Goal: Transaction & Acquisition: Purchase product/service

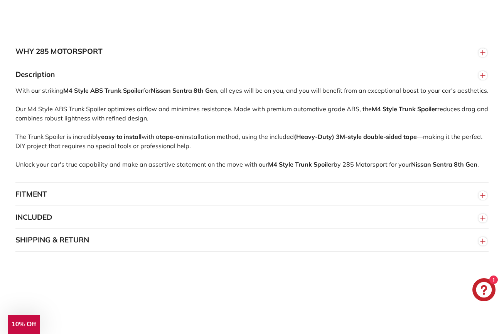
scroll to position [1003, 0]
